Goal: Information Seeking & Learning: Learn about a topic

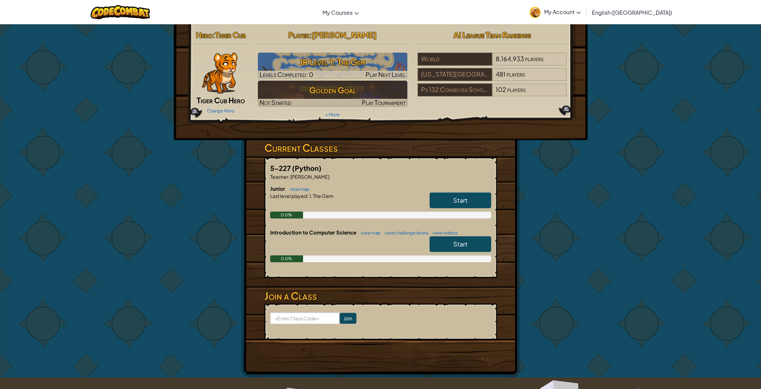
click at [477, 202] on link "Start" at bounding box center [460, 200] width 62 height 16
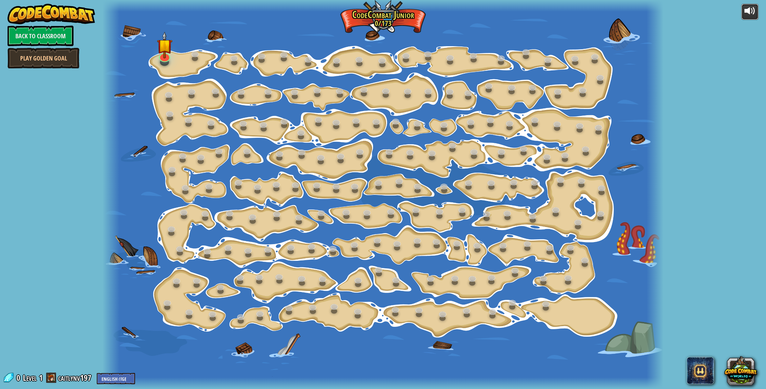
click at [746, 11] on div at bounding box center [749, 10] width 11 height 11
